Goal: Information Seeking & Learning: Learn about a topic

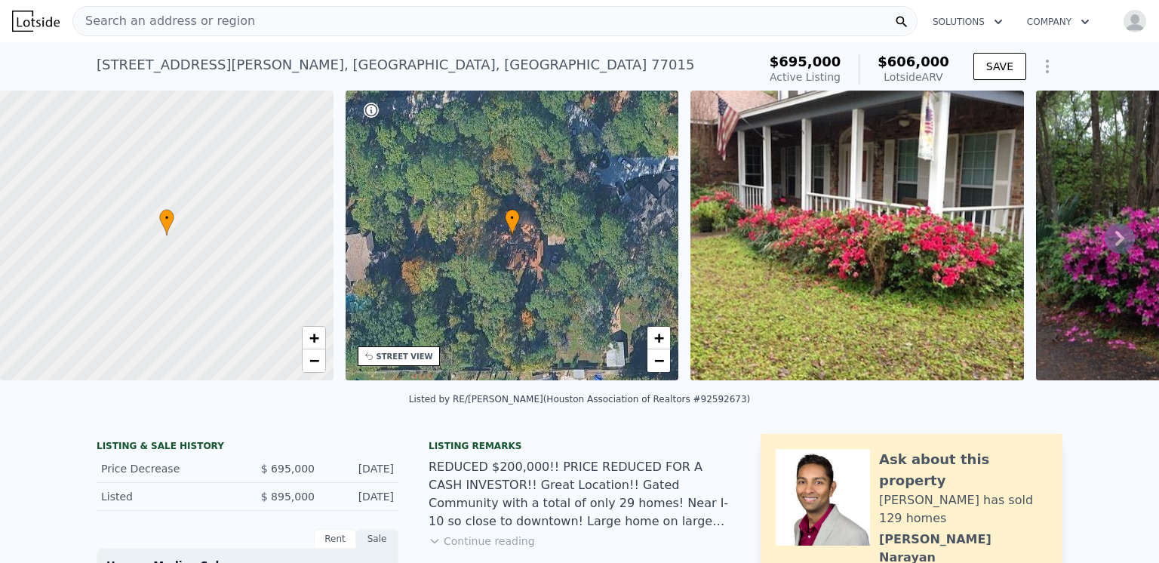
click at [183, 20] on span "Search an address or region" at bounding box center [164, 21] width 182 height 18
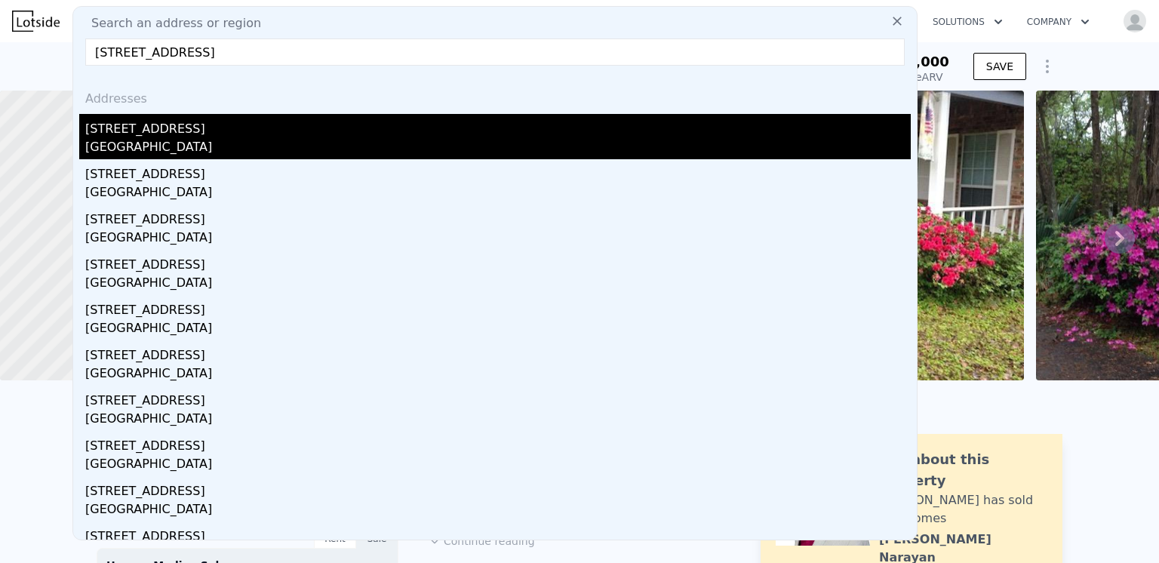
type input "[STREET_ADDRESS]"
click at [134, 140] on div "[GEOGRAPHIC_DATA]" at bounding box center [498, 148] width 826 height 21
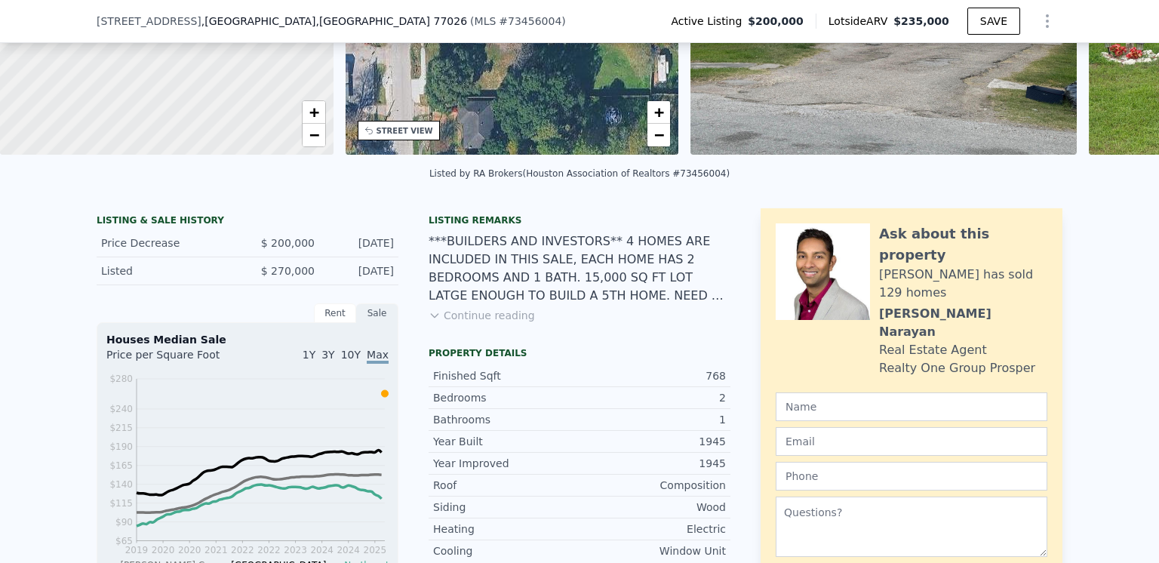
scroll to position [220, 0]
click at [510, 323] on button "Continue reading" at bounding box center [482, 315] width 106 height 15
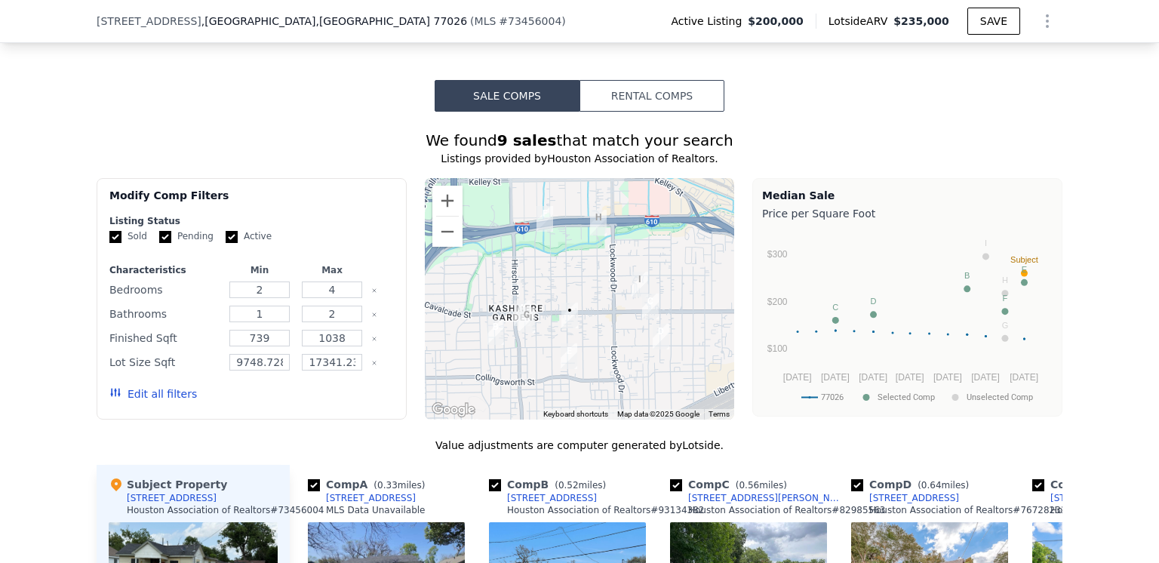
scroll to position [1202, 0]
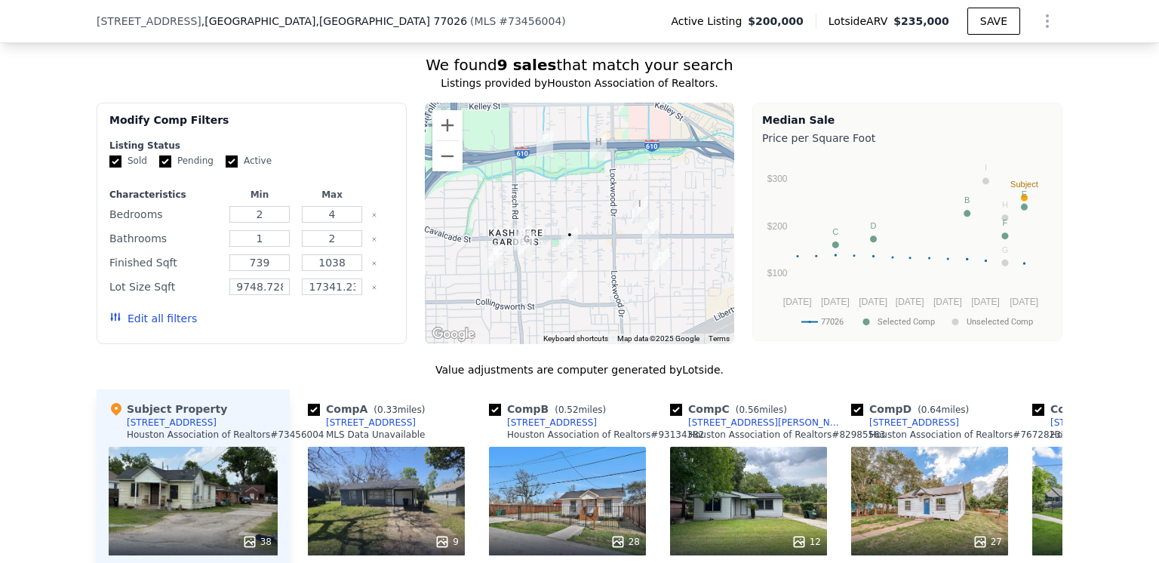
click at [226, 158] on input "Active" at bounding box center [232, 161] width 12 height 12
checkbox input "false"
click at [159, 155] on input "Pending" at bounding box center [165, 161] width 12 height 12
checkbox input "false"
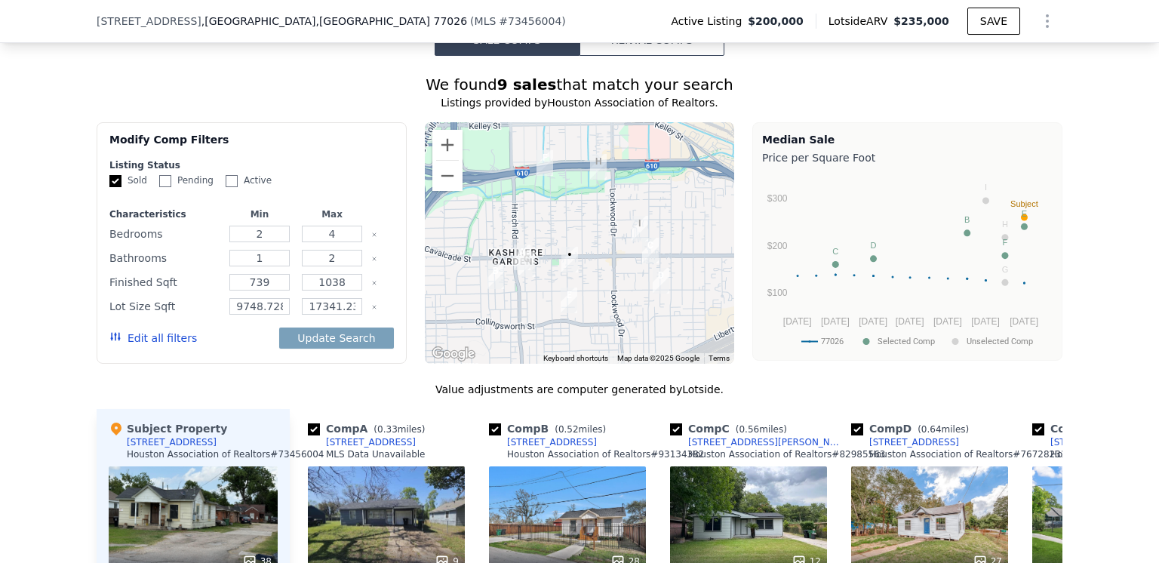
scroll to position [1126, 0]
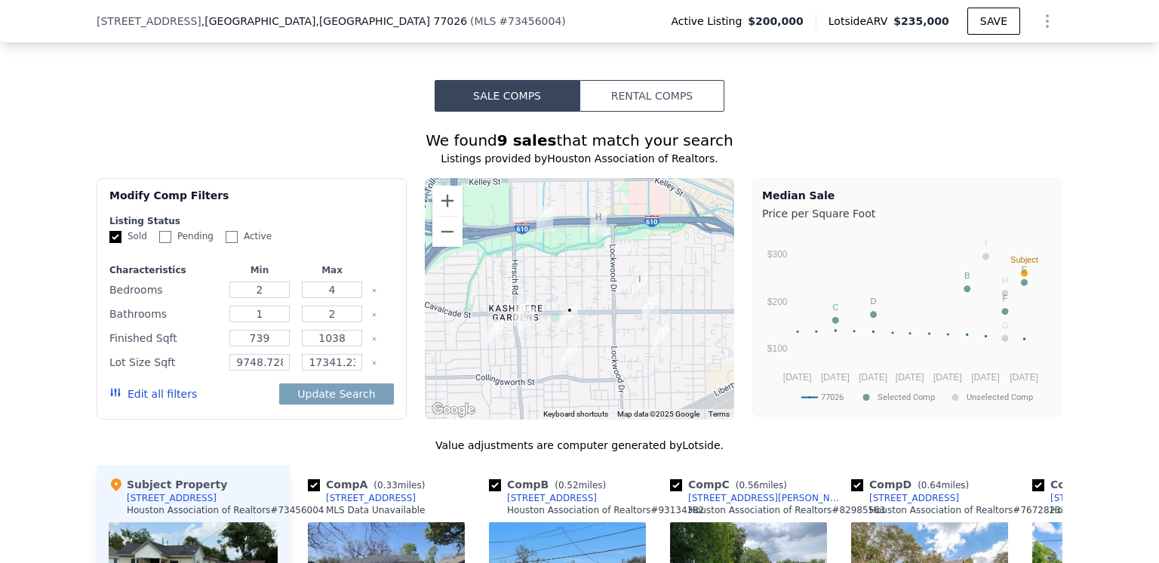
click at [640, 94] on button "Rental Comps" at bounding box center [652, 96] width 145 height 32
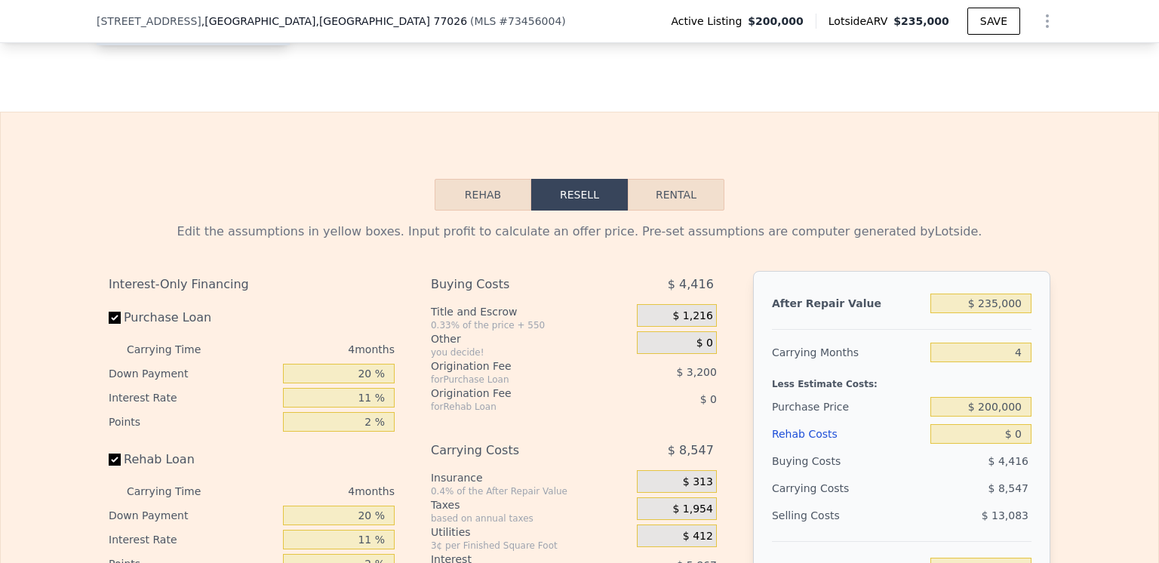
scroll to position [1957, 0]
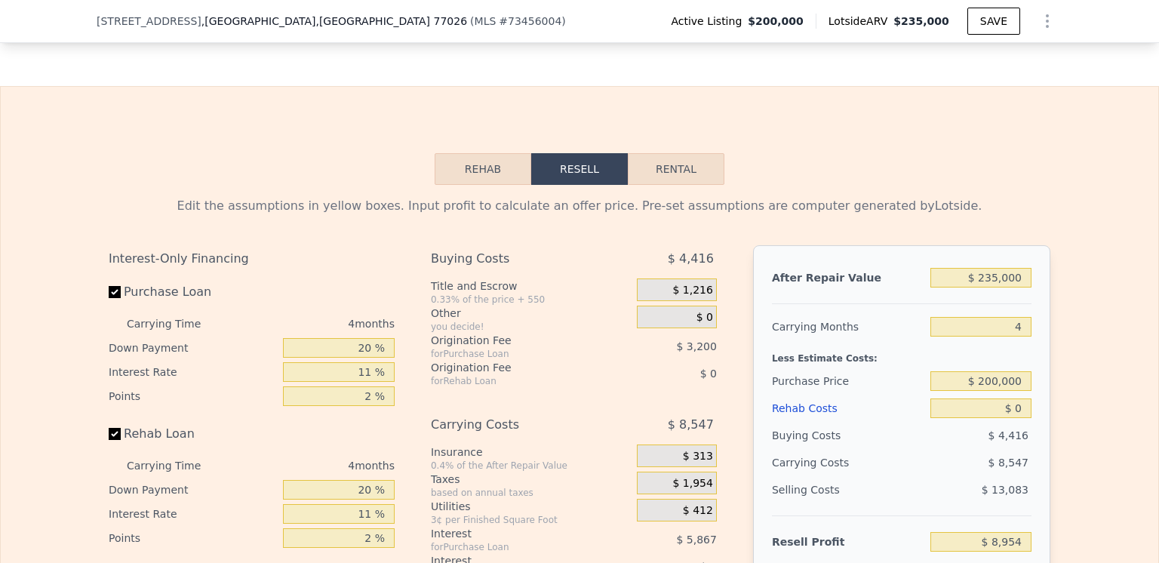
click at [665, 176] on button "Rental" at bounding box center [676, 169] width 97 height 32
select select "30"
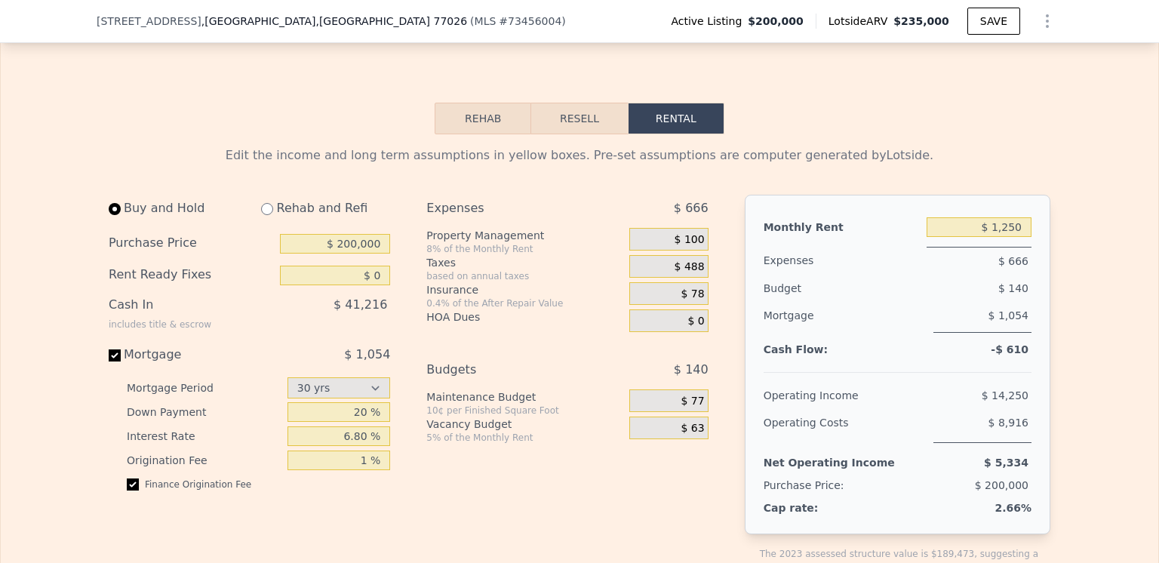
scroll to position [2032, 0]
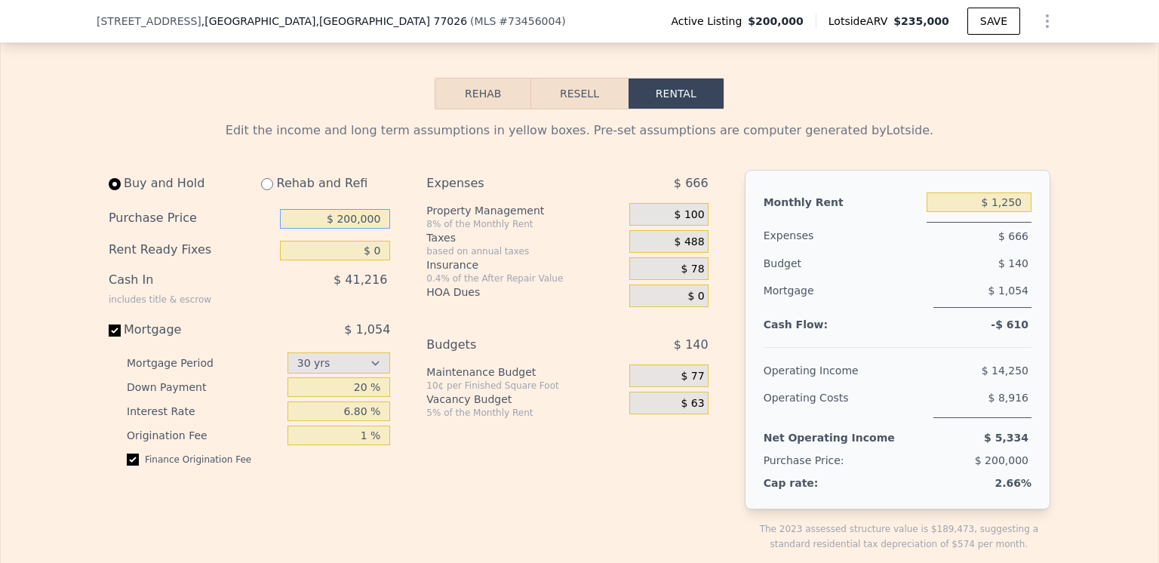
click at [377, 219] on input "$ 200,000" at bounding box center [335, 219] width 110 height 20
type input "$ 175,000"
click at [375, 257] on input "$ 0" at bounding box center [335, 251] width 110 height 20
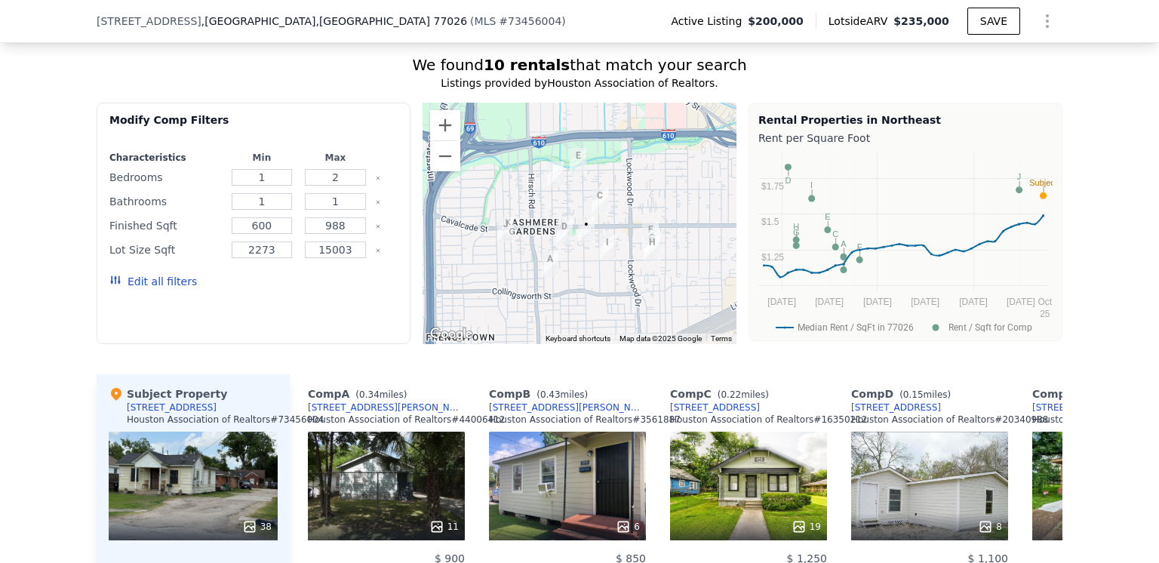
scroll to position [1126, 0]
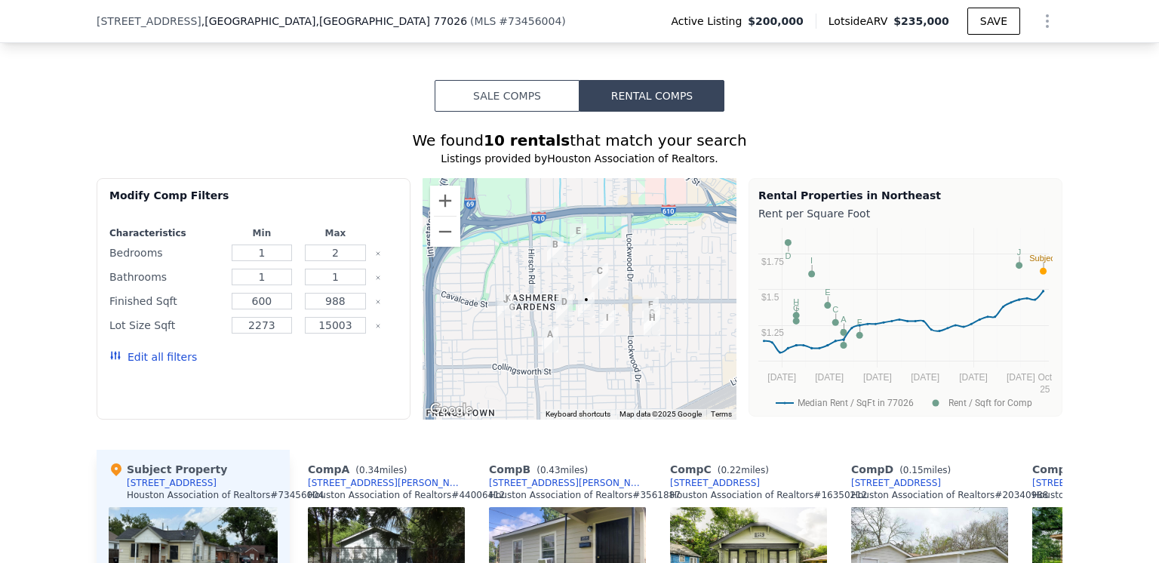
click at [501, 91] on button "Sale Comps" at bounding box center [507, 96] width 145 height 32
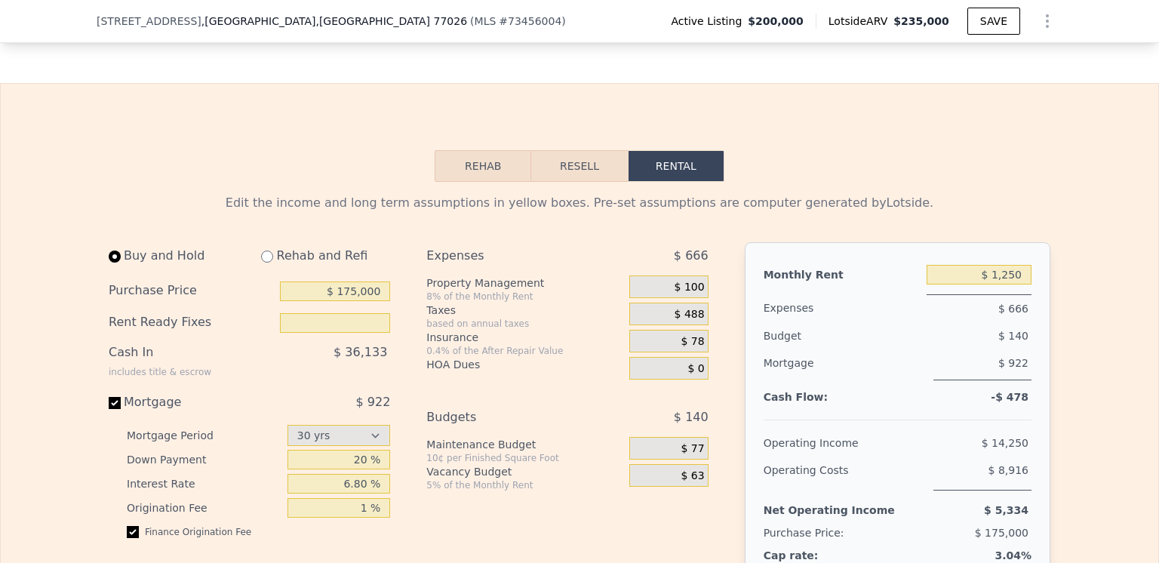
scroll to position [2183, 0]
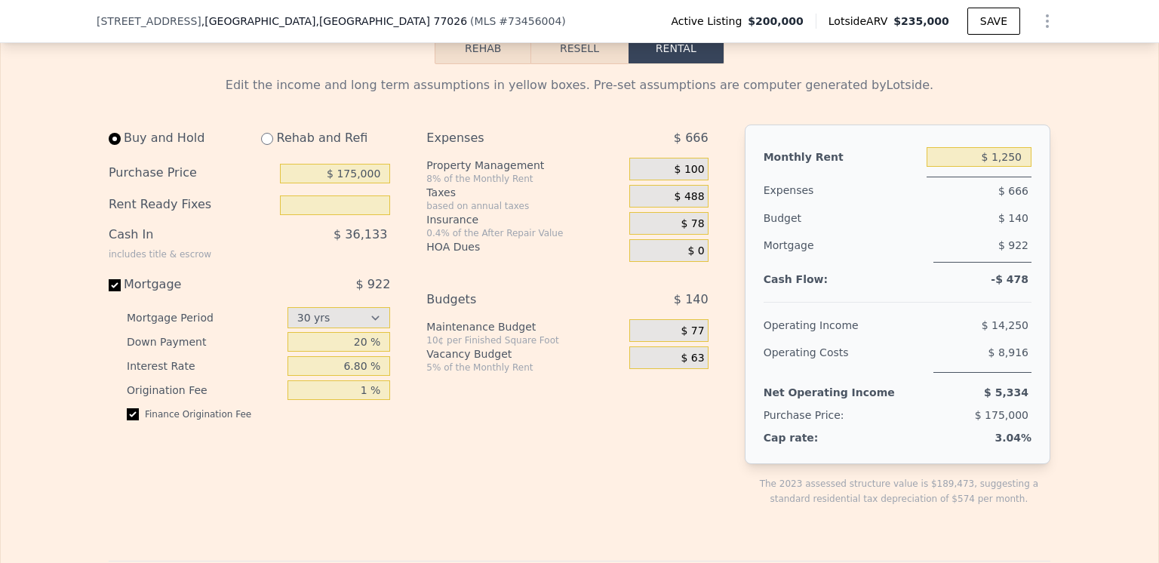
click at [573, 54] on button "Resell" at bounding box center [579, 48] width 96 height 32
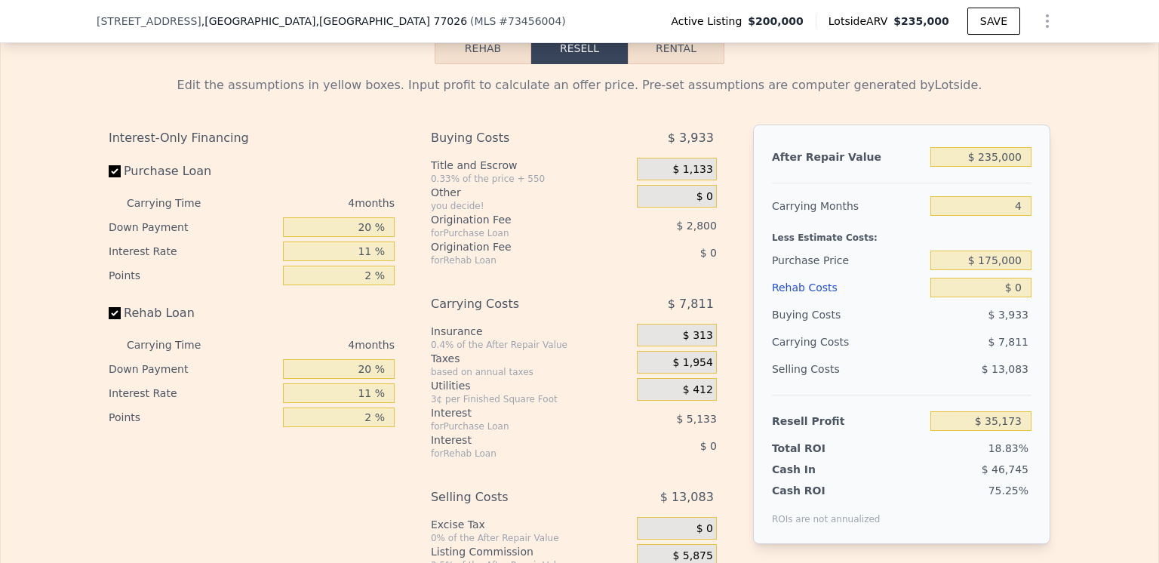
click at [790, 291] on div "Rehab Costs" at bounding box center [848, 287] width 152 height 27
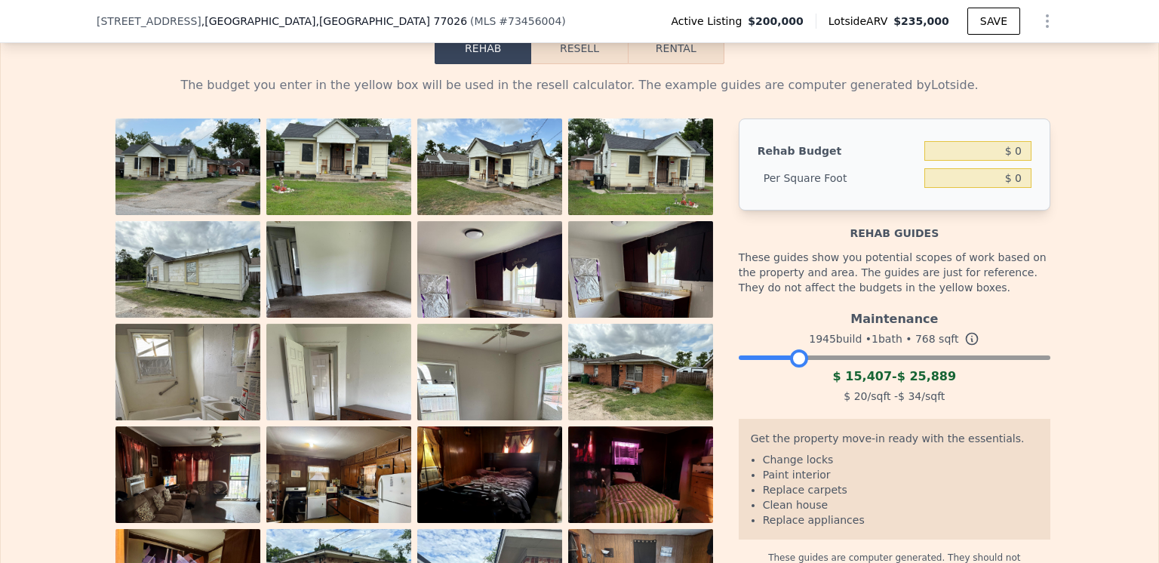
drag, startPoint x: 1031, startPoint y: 362, endPoint x: 788, endPoint y: 360, distance: 243.1
click at [790, 360] on div at bounding box center [799, 358] width 18 height 18
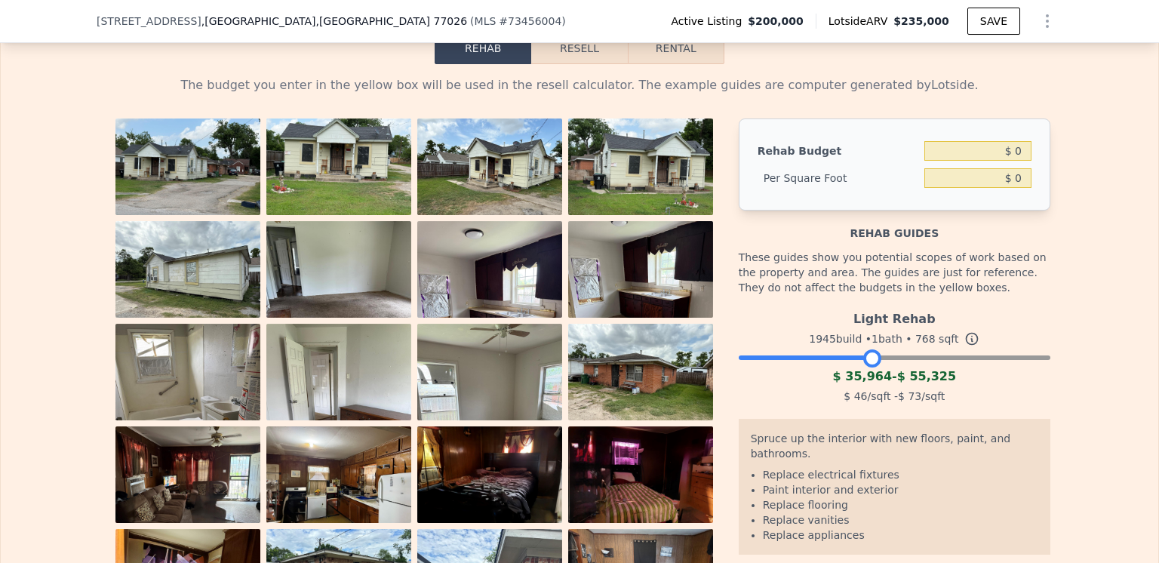
drag, startPoint x: 793, startPoint y: 364, endPoint x: 864, endPoint y: 380, distance: 73.4
click at [864, 380] on div "Light Rehab 1945 build • 1 bath • 768 sqft $ 35,964 - $ 55,325 $ 46 /sqft - $ 7…" at bounding box center [895, 355] width 312 height 103
click at [665, 52] on button "Rental" at bounding box center [676, 48] width 97 height 32
select select "30"
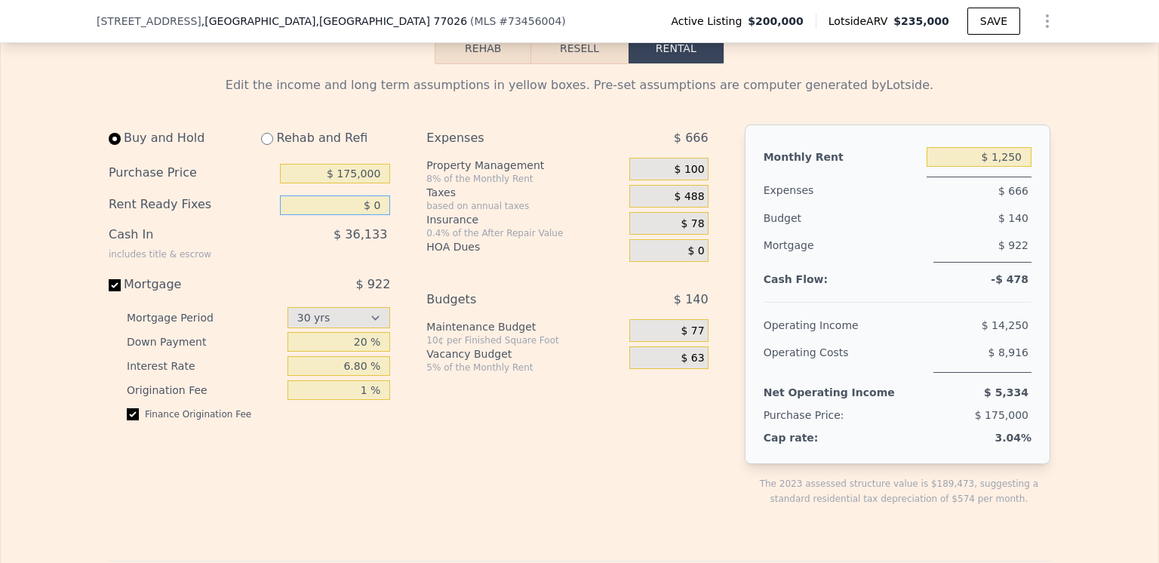
click at [374, 208] on input "$ 0" at bounding box center [335, 206] width 110 height 20
type input "$ 35,000"
click at [396, 239] on div "Buy and Hold Rehab and Refi Purchase Price $ 175,000 Rent Ready Fixes $ 35,000 …" at bounding box center [256, 328] width 294 height 406
